Goal: Complete application form

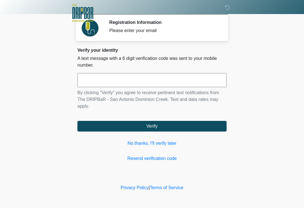
scroll to position [51, 37]
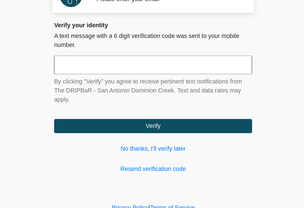
click at [104, 73] on input "text" at bounding box center [151, 80] width 149 height 14
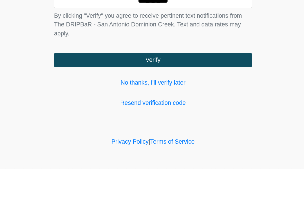
type input "******"
click at [149, 121] on button "Verify" at bounding box center [151, 126] width 149 height 11
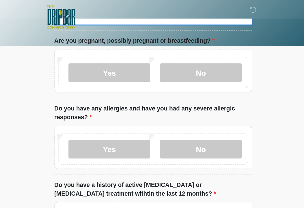
click at [133, 19] on input "What is your primary language?" at bounding box center [151, 13] width 149 height 11
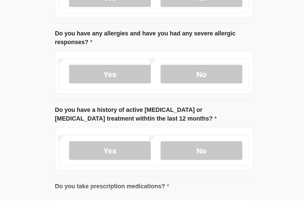
type input "*******"
click at [157, 49] on label "No" at bounding box center [188, 55] width 62 height 14
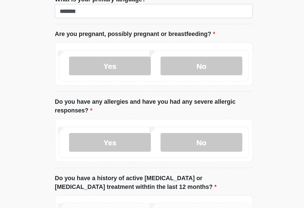
click at [97, 145] on label "Yes" at bounding box center [119, 152] width 62 height 14
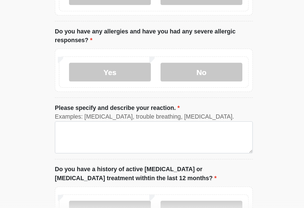
scroll to position [68, 0]
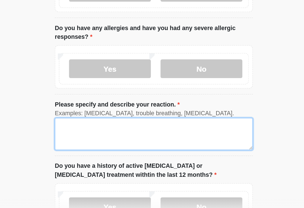
click at [138, 134] on textarea "Please specify and describe your reaction." at bounding box center [151, 146] width 149 height 24
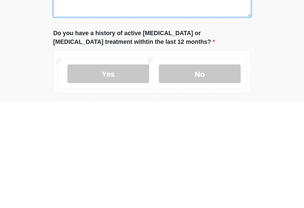
scroll to position [83, 0]
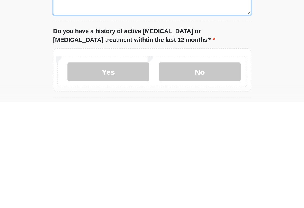
type textarea "**********"
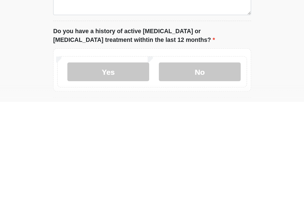
click at [166, 178] on label "No" at bounding box center [188, 185] width 62 height 14
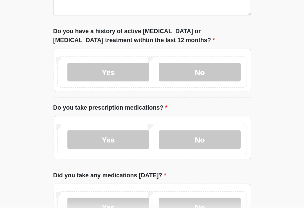
click at [166, 143] on label "No" at bounding box center [188, 150] width 62 height 14
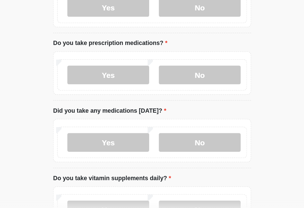
click at [167, 145] on label "No" at bounding box center [188, 152] width 62 height 14
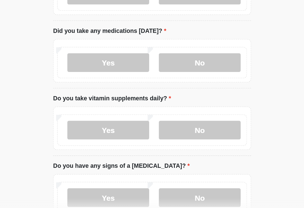
scroll to position [280, 0]
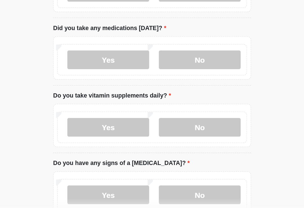
click at [168, 134] on label "No" at bounding box center [188, 141] width 62 height 14
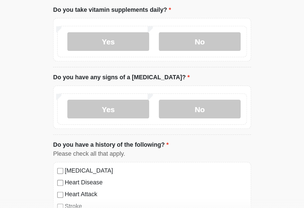
click at [170, 120] on label "No" at bounding box center [188, 127] width 62 height 14
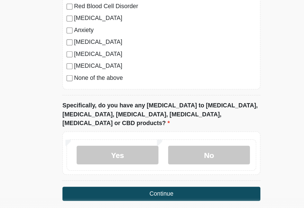
scroll to position [524, 0]
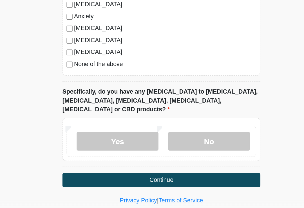
click at [181, 144] on label "No" at bounding box center [188, 151] width 62 height 14
click at [172, 175] on button "Continue" at bounding box center [151, 180] width 149 height 11
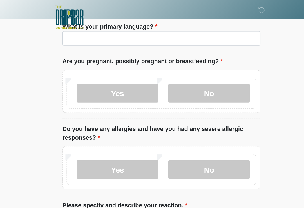
scroll to position [0, 0]
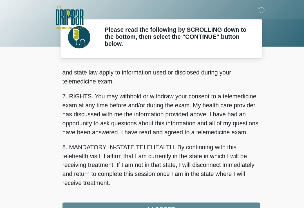
click at [140, 158] on div "1. PURPOSE. The purpose of this form is to obtain your consent for a telemedici…" at bounding box center [151, 106] width 149 height 113
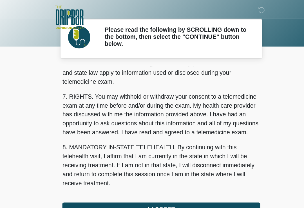
click at [140, 160] on button "I ACCEPT" at bounding box center [151, 158] width 149 height 11
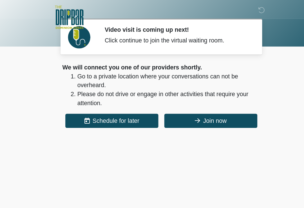
click at [175, 92] on button "Join now" at bounding box center [189, 91] width 70 height 11
